Goal: Book appointment/travel/reservation

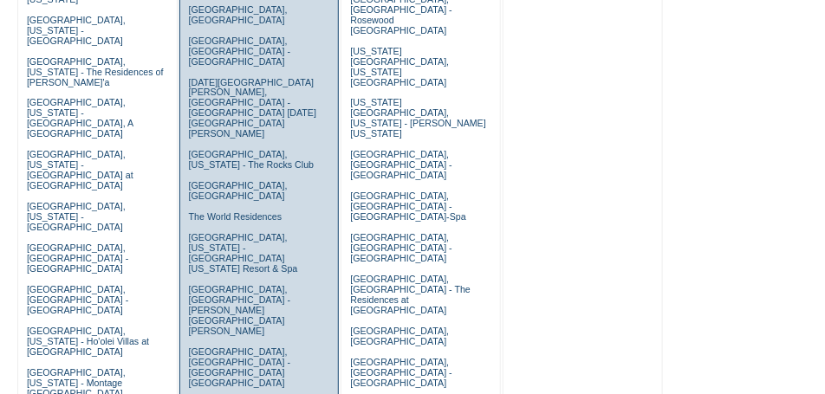
scroll to position [953, 0]
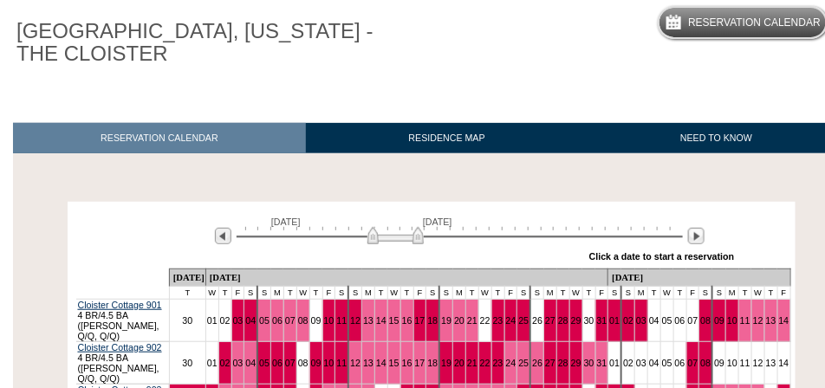
scroll to position [260, 0]
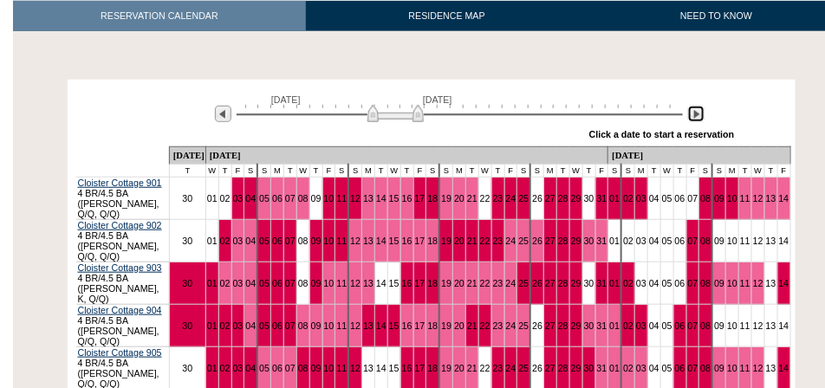
click at [688, 114] on img at bounding box center [696, 114] width 16 height 16
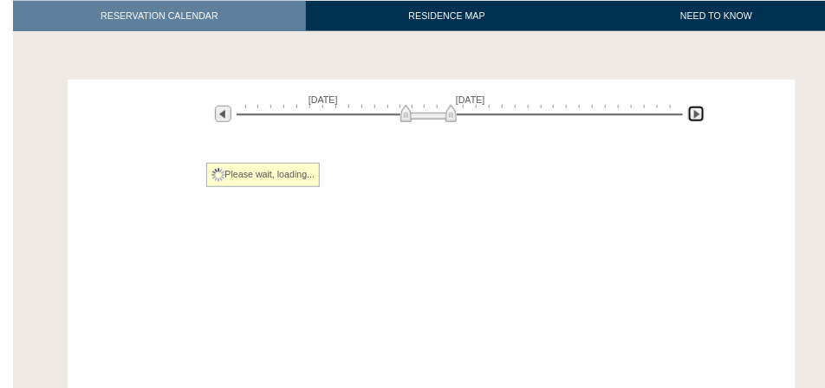
click at [690, 114] on img at bounding box center [696, 114] width 16 height 16
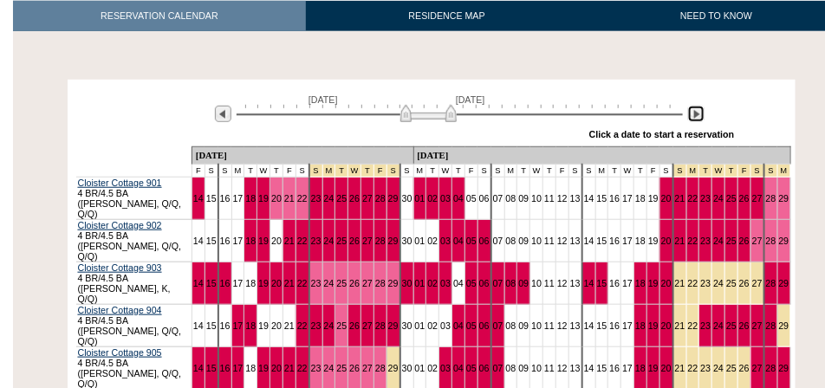
click at [690, 114] on img at bounding box center [696, 114] width 16 height 16
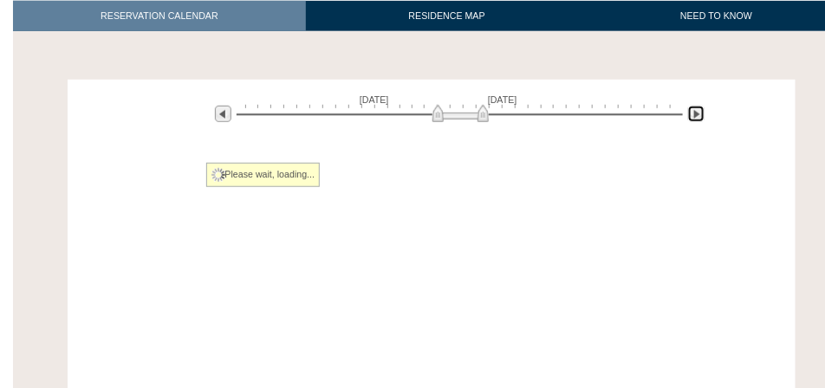
click at [690, 114] on img at bounding box center [696, 114] width 16 height 16
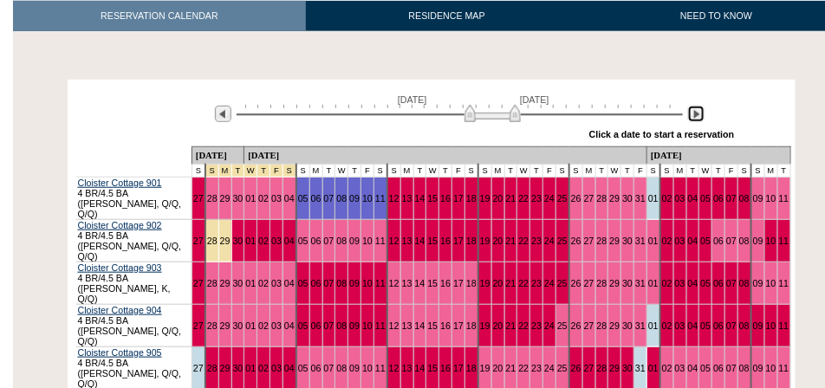
click at [690, 114] on img at bounding box center [696, 114] width 16 height 16
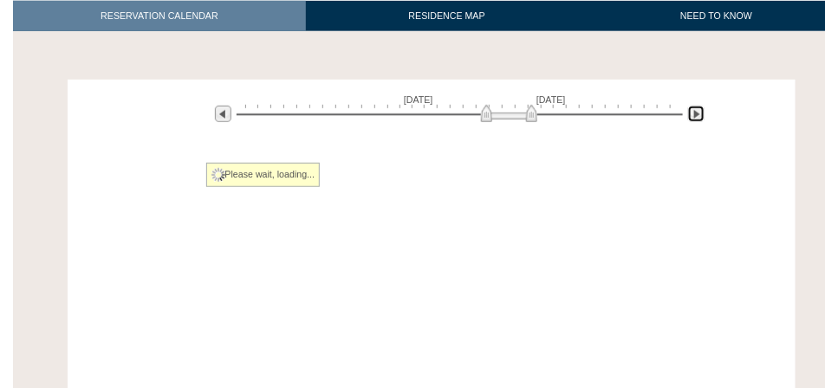
click at [690, 114] on img at bounding box center [696, 114] width 16 height 16
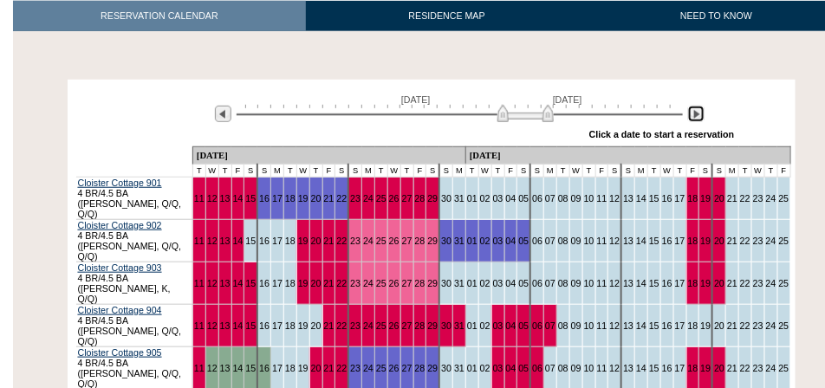
click at [690, 114] on img at bounding box center [696, 114] width 16 height 16
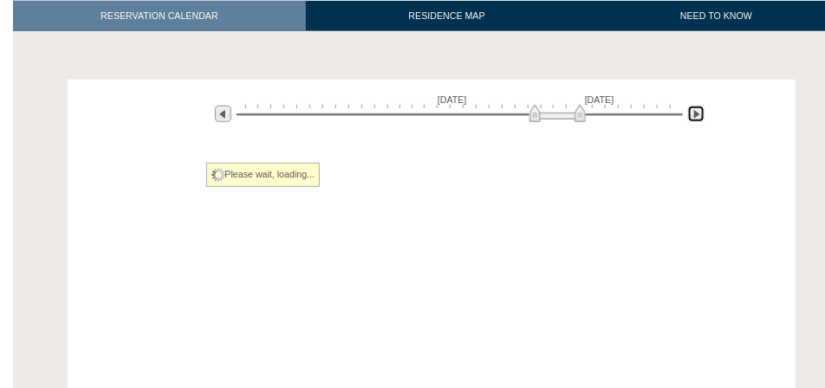
click at [690, 114] on img at bounding box center [696, 114] width 16 height 16
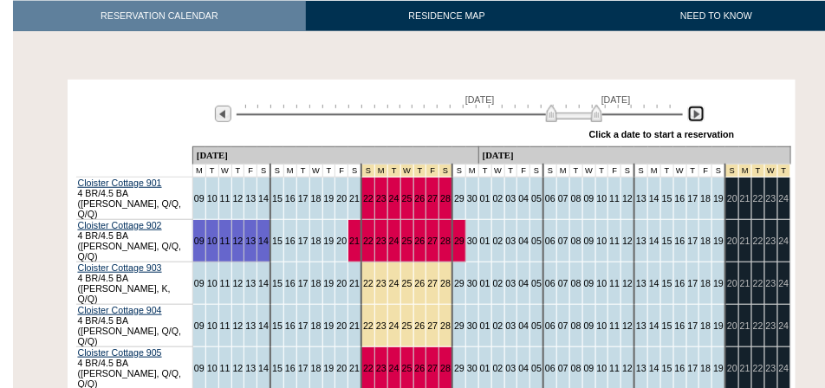
click at [690, 114] on img at bounding box center [696, 114] width 16 height 16
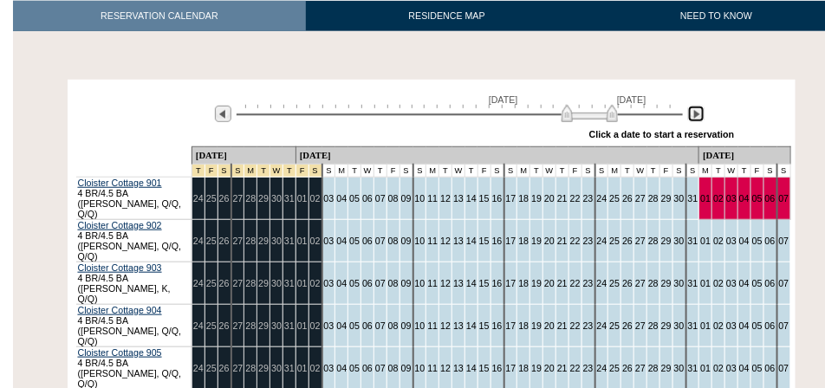
click at [690, 114] on img at bounding box center [696, 114] width 16 height 16
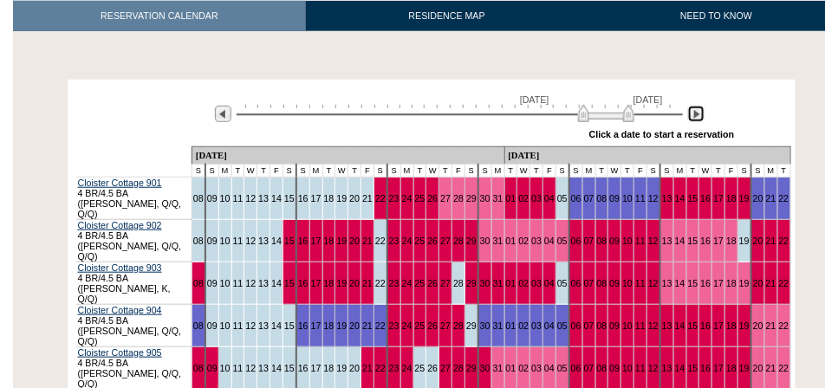
click at [690, 114] on img at bounding box center [696, 114] width 16 height 16
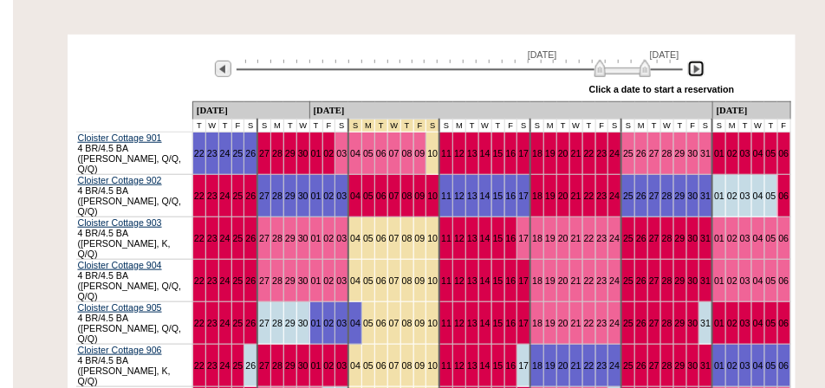
scroll to position [303, 0]
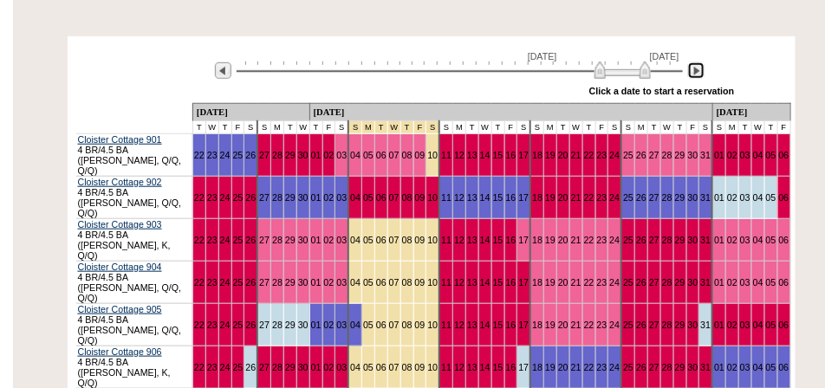
click at [696, 75] on img at bounding box center [696, 70] width 16 height 16
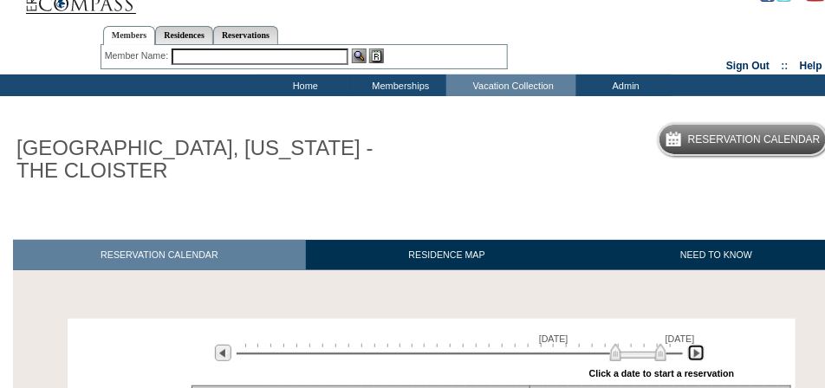
scroll to position [0, 0]
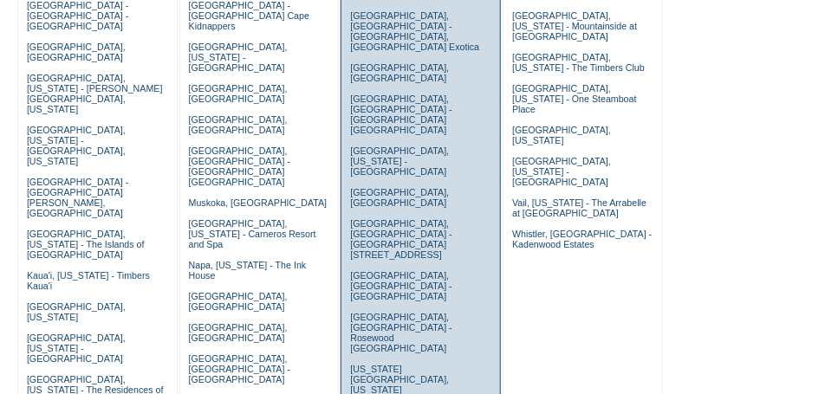
scroll to position [303, 0]
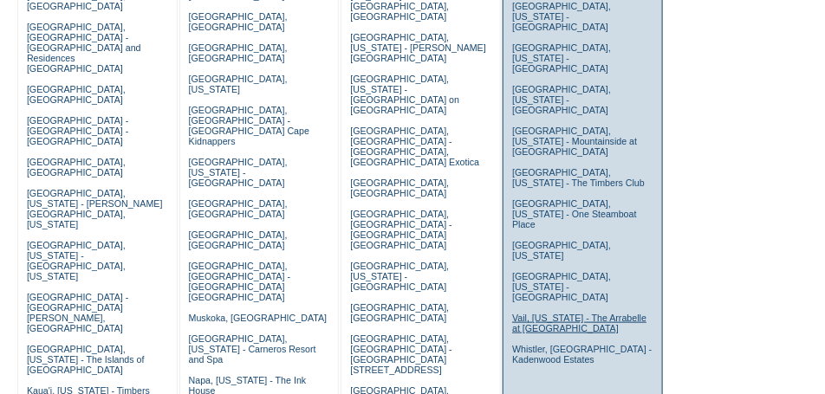
click at [554, 313] on link "Vail, [US_STATE] - The Arrabelle at [GEOGRAPHIC_DATA]" at bounding box center [579, 323] width 134 height 21
